Goal: Information Seeking & Learning: Compare options

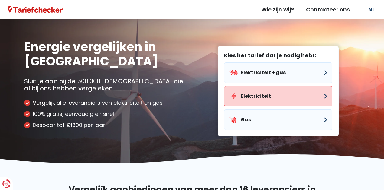
click at [261, 86] on button "Elektriciteit" at bounding box center [278, 96] width 108 height 21
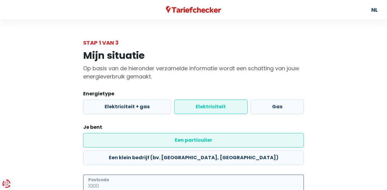
click at [149, 175] on input "Postcode" at bounding box center [193, 184] width 221 height 18
type input "9200"
radio input "true"
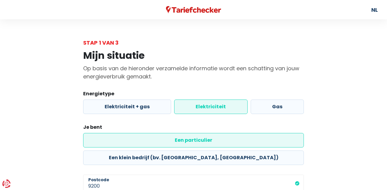
select select
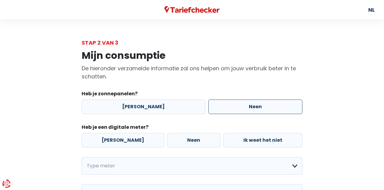
click at [215, 100] on label "Neen" at bounding box center [255, 107] width 94 height 15
click at [215, 100] on input "Neen" at bounding box center [255, 107] width 94 height 15
radio input "true"
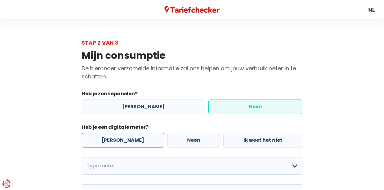
click at [117, 133] on label "[PERSON_NAME]" at bounding box center [123, 140] width 83 height 15
click at [117, 133] on input "[PERSON_NAME]" at bounding box center [123, 140] width 83 height 15
radio input "true"
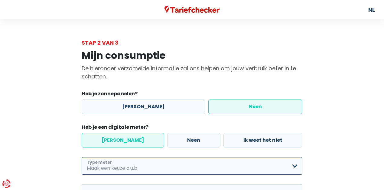
click at [136, 158] on select "Enkelvoudig Tweevoudig Enkelvoudig + uitsluitend nachttarief Tweevoudig + uitsl…" at bounding box center [192, 167] width 221 height 18
select select "day_single_rate"
click at [82, 158] on select "Enkelvoudig Tweevoudig Enkelvoudig + uitsluitend nachttarief Tweevoudig + uitsl…" at bounding box center [192, 167] width 221 height 18
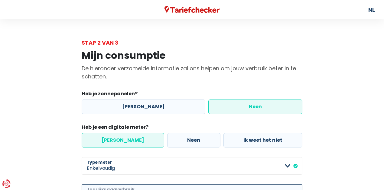
click at [120, 185] on input "Jaarlijks dagverbruik" at bounding box center [200, 194] width 204 height 18
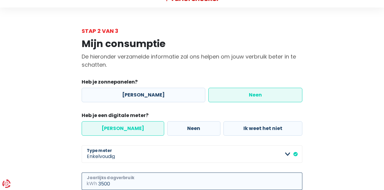
scroll to position [15, 0]
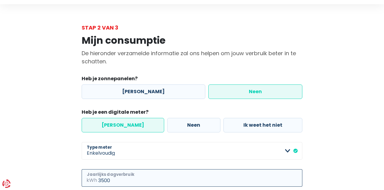
type input "3500"
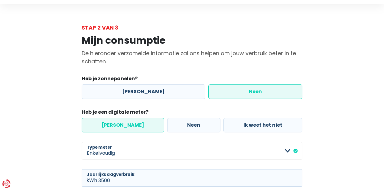
radio input "true"
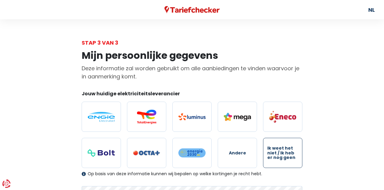
click at [273, 146] on span "Ik weet het niet / Ik heb er nog geen" at bounding box center [282, 153] width 31 height 14
click at [273, 138] on input "Ik weet het niet / Ik heb er nog geen" at bounding box center [282, 153] width 39 height 30
radio input "true"
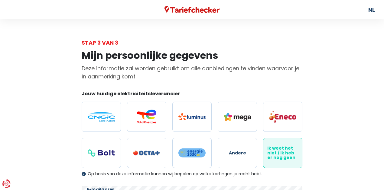
checkbox input "true"
drag, startPoint x: 285, startPoint y: 183, endPoint x: 266, endPoint y: 159, distance: 29.9
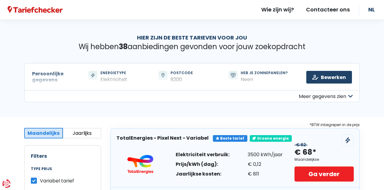
click at [90, 128] on button "Jaarlijks" at bounding box center [82, 133] width 39 height 11
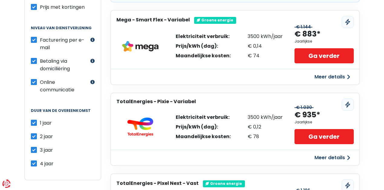
scroll to position [319, 0]
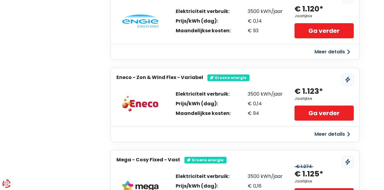
scroll to position [1546, 0]
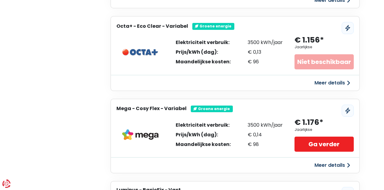
scroll to position [2090, 0]
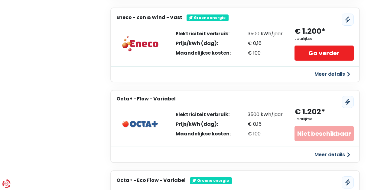
scroll to position [1050, 0]
